Goal: Information Seeking & Learning: Learn about a topic

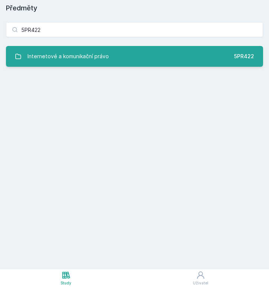
type input "5PR422"
click at [89, 60] on div "Internetové a komunikační právo" at bounding box center [67, 56] width 81 height 15
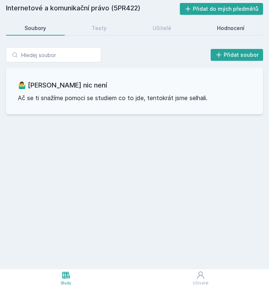
click at [229, 29] on div "Hodnocení" at bounding box center [230, 27] width 27 height 7
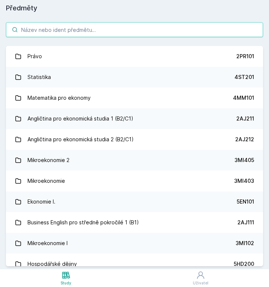
click at [43, 32] on input "search" at bounding box center [134, 29] width 257 height 15
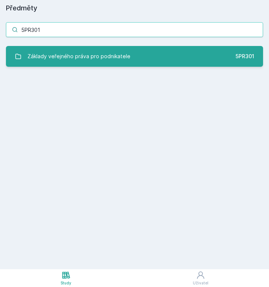
type input "5PR301"
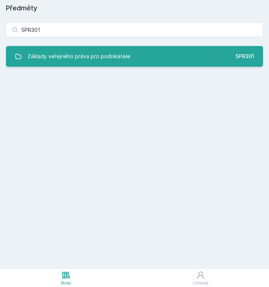
click at [51, 60] on div "Základy veřejného práva pro podnikatele" at bounding box center [78, 56] width 103 height 15
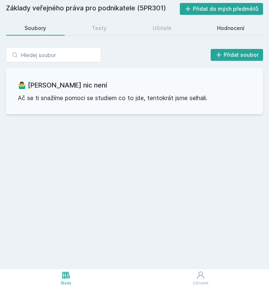
click at [237, 24] on link "Hodnocení" at bounding box center [230, 28] width 65 height 15
